Goal: Information Seeking & Learning: Learn about a topic

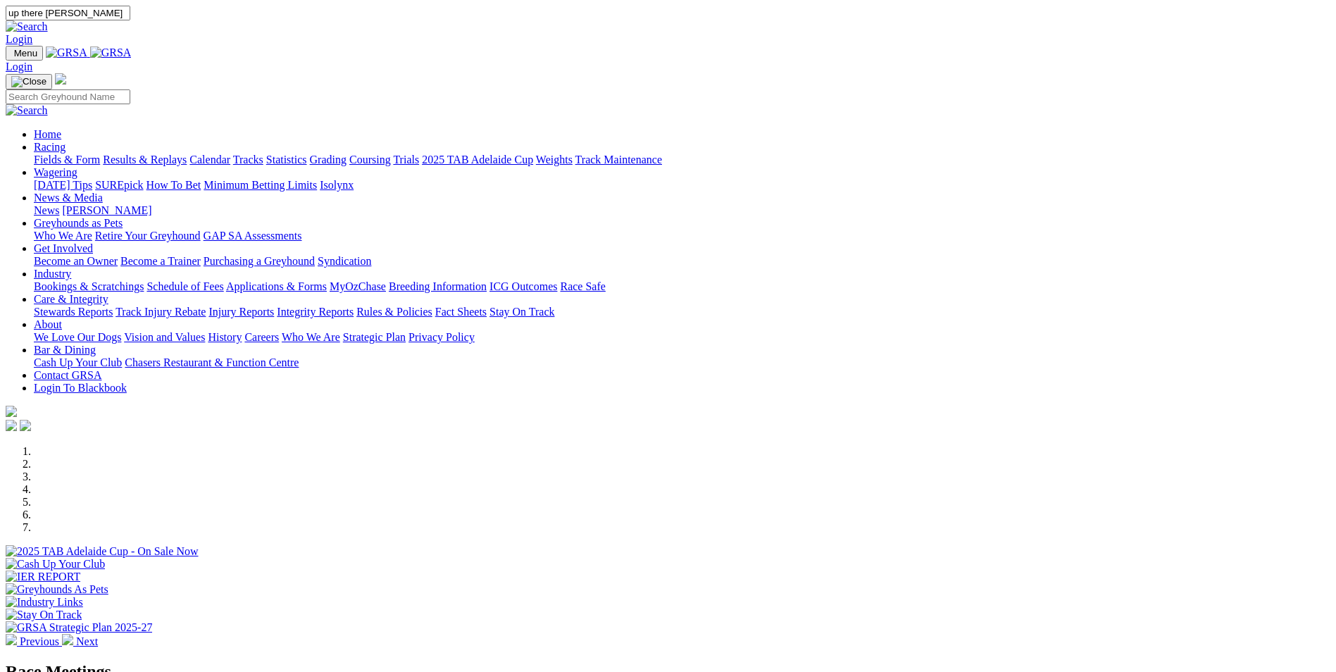
type input "up there houdini"
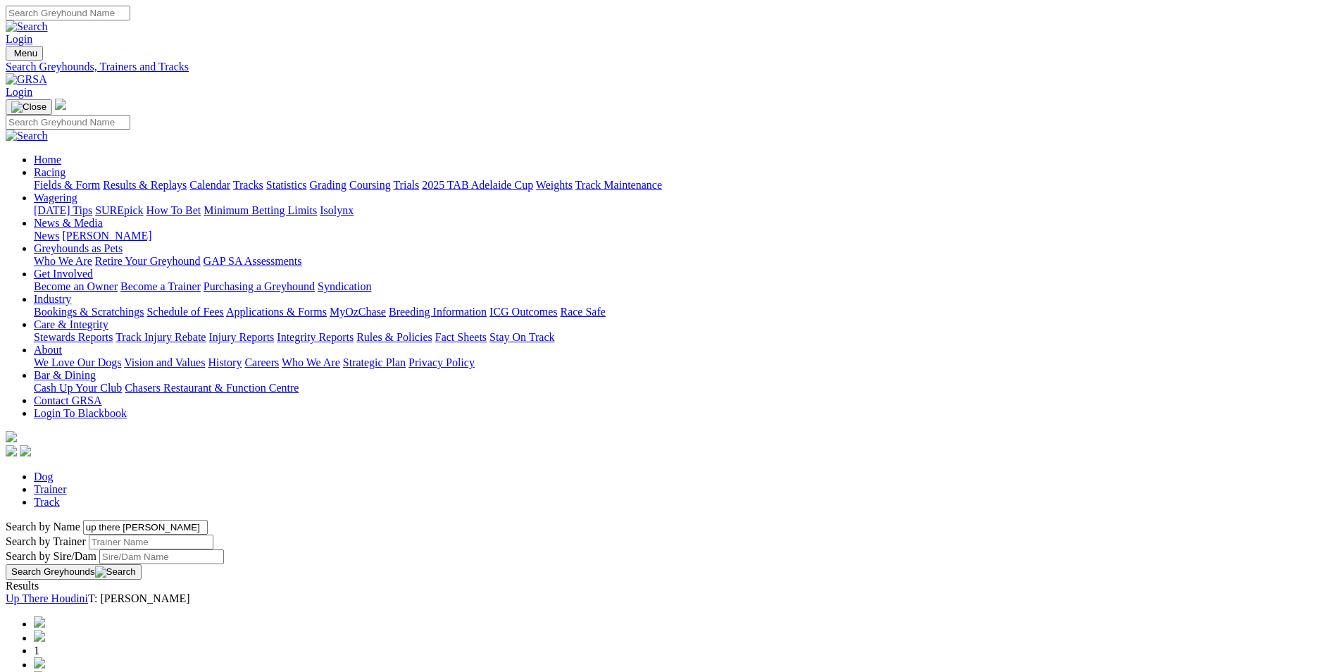
click at [88, 592] on link "Up There Houdini" at bounding box center [47, 598] width 82 height 12
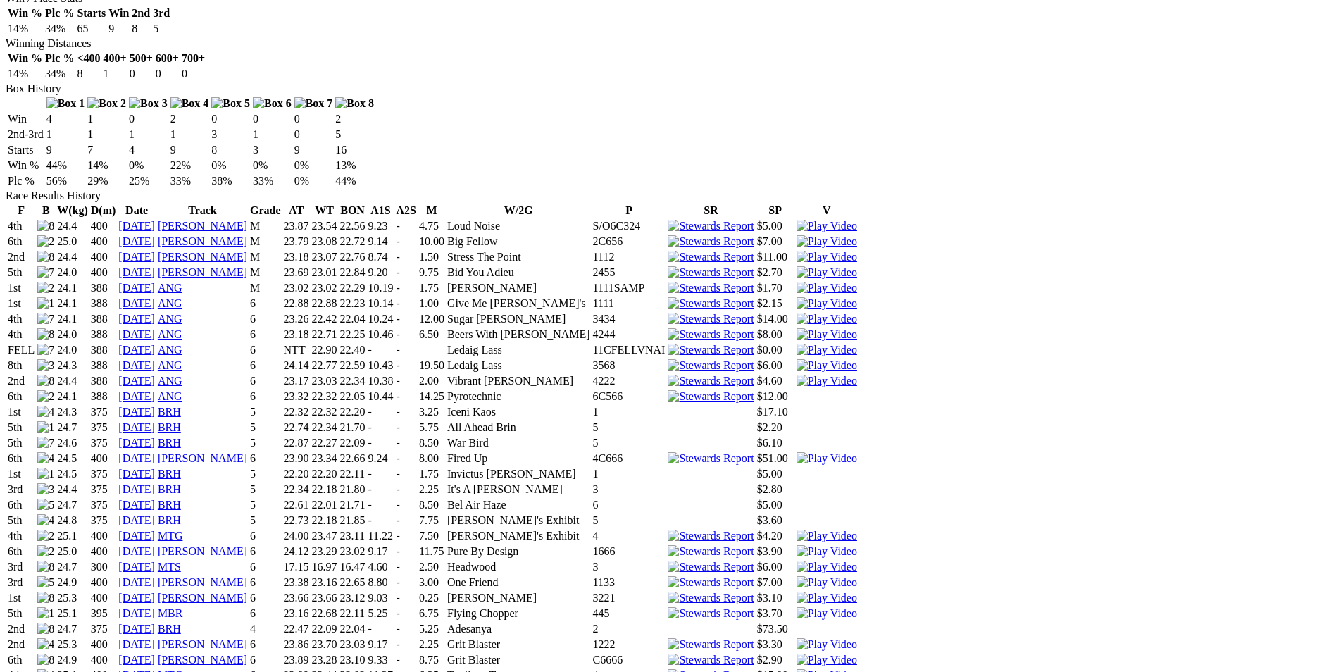
scroll to position [282, 0]
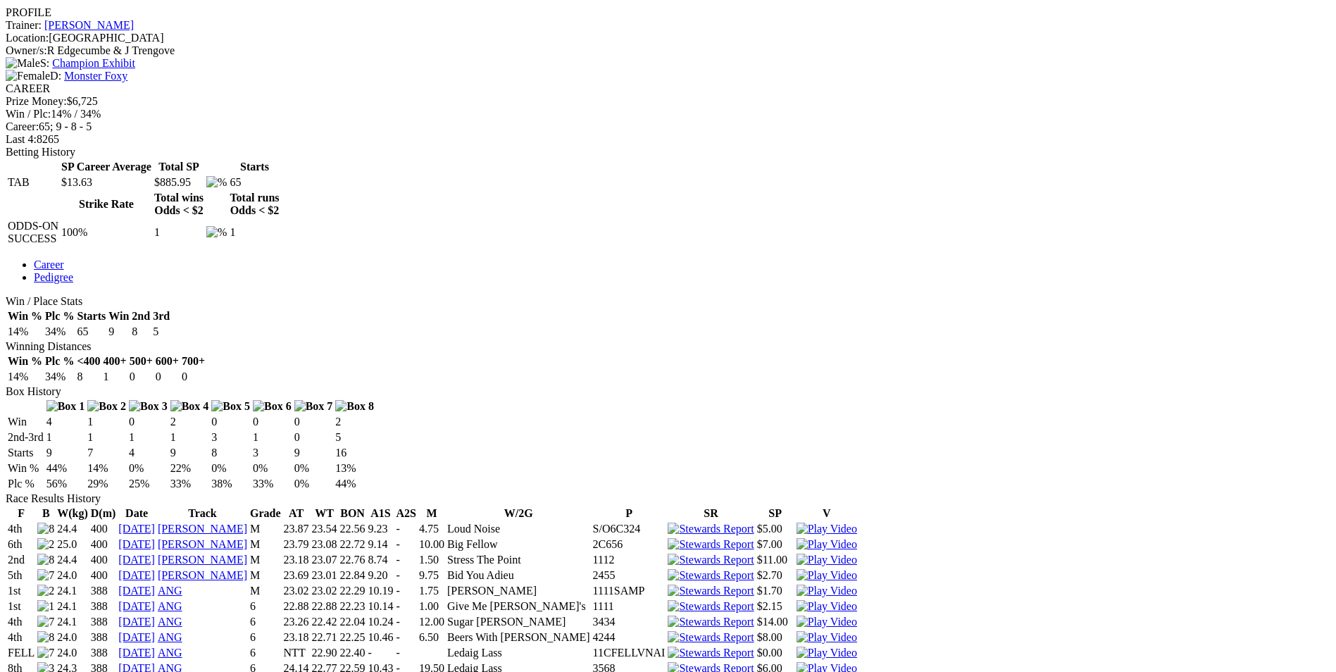
scroll to position [563, 0]
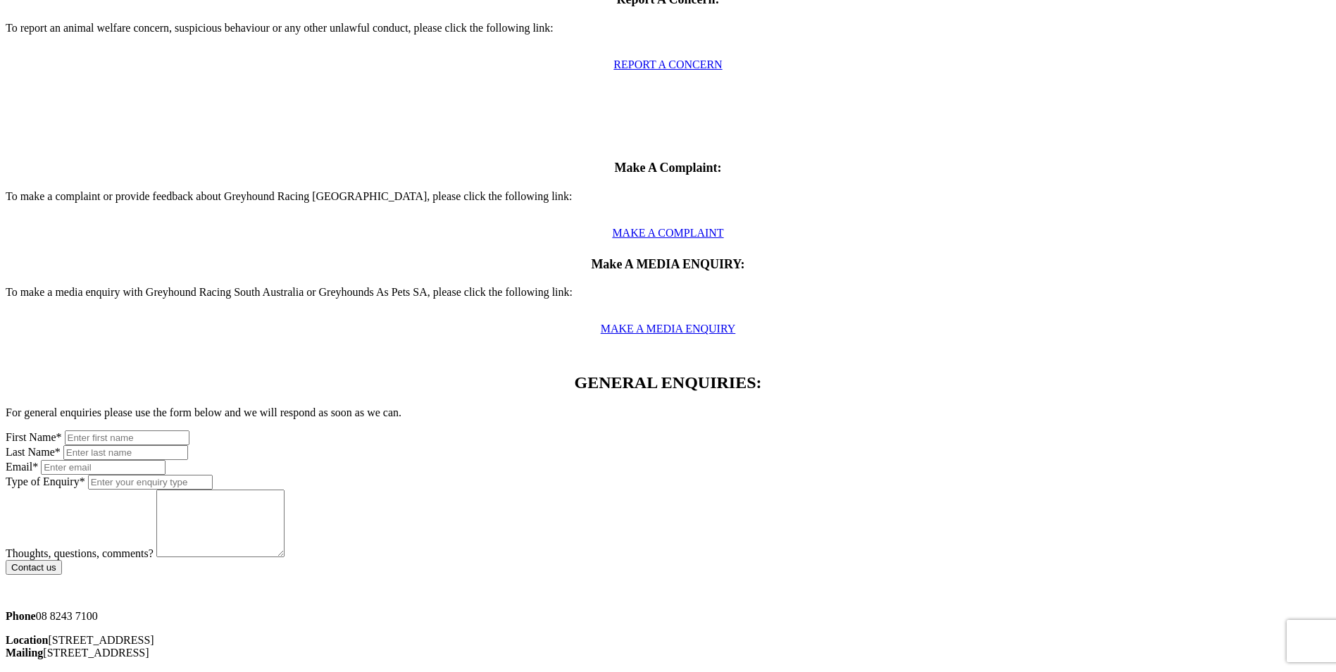
scroll to position [563, 0]
